Goal: Check status

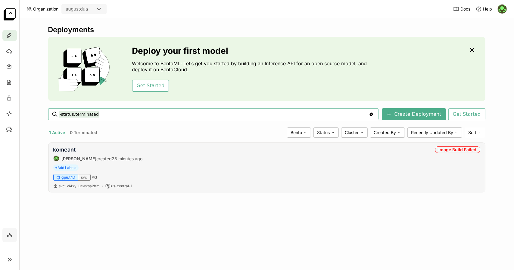
click at [349, 153] on div "komeant [PERSON_NAME] created 28 minutes ago Image Build Failed" at bounding box center [266, 154] width 427 height 15
click at [271, 160] on div "komeant [PERSON_NAME] created 28 minutes ago Image Build Failed" at bounding box center [266, 154] width 427 height 15
click at [63, 148] on link "komeant" at bounding box center [64, 150] width 23 height 6
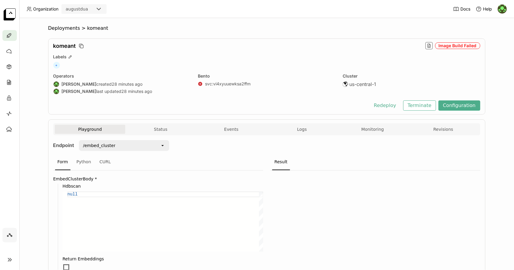
click at [301, 134] on div "Playground Status Events Logs Monitoring Revisions" at bounding box center [267, 130] width 424 height 11
click at [299, 132] on span "Logs" at bounding box center [302, 129] width 10 height 5
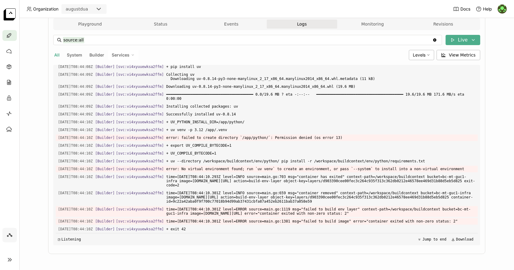
scroll to position [1030, 0]
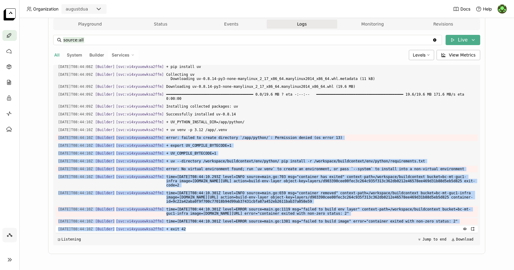
drag, startPoint x: 55, startPoint y: 131, endPoint x: 199, endPoint y: 227, distance: 173.4
click at [199, 227] on div "Load older logs [DATE]T08:44:00Z [Builder] [ svc:vi4xyuuewksa2ffm ] {"status":"…" at bounding box center [267, 155] width 422 height 181
copy div "[DATE]T08:44:10Z [Builder] [ svc:vi4xyuuewksa2ffm ] error: failed to create dir…"
